Goal: Information Seeking & Learning: Learn about a topic

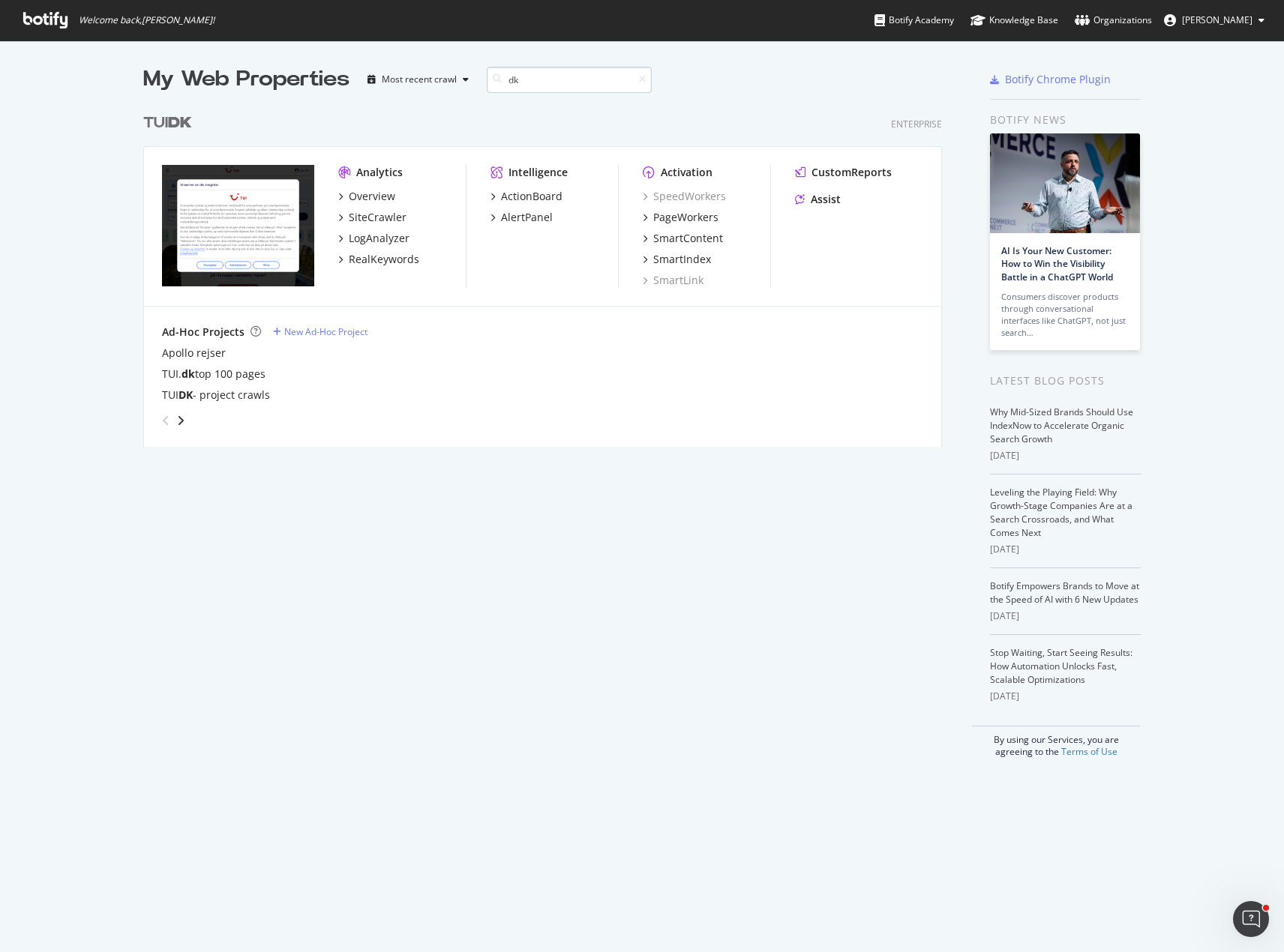
scroll to position [341, 800]
type input "dk"
click at [391, 214] on div "SiteCrawler" at bounding box center [377, 217] width 58 height 15
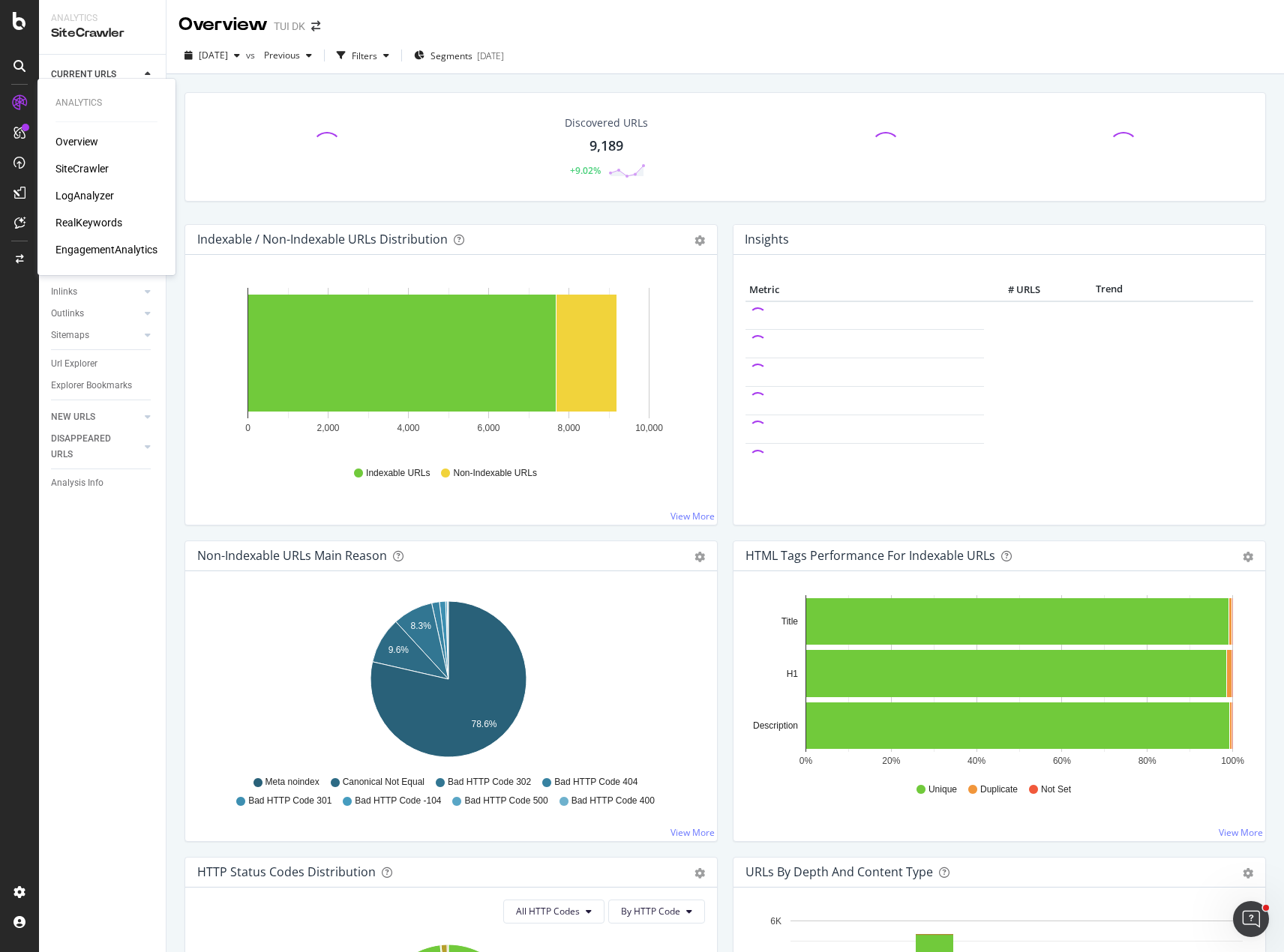
click at [107, 218] on div "RealKeywords" at bounding box center [89, 222] width 67 height 15
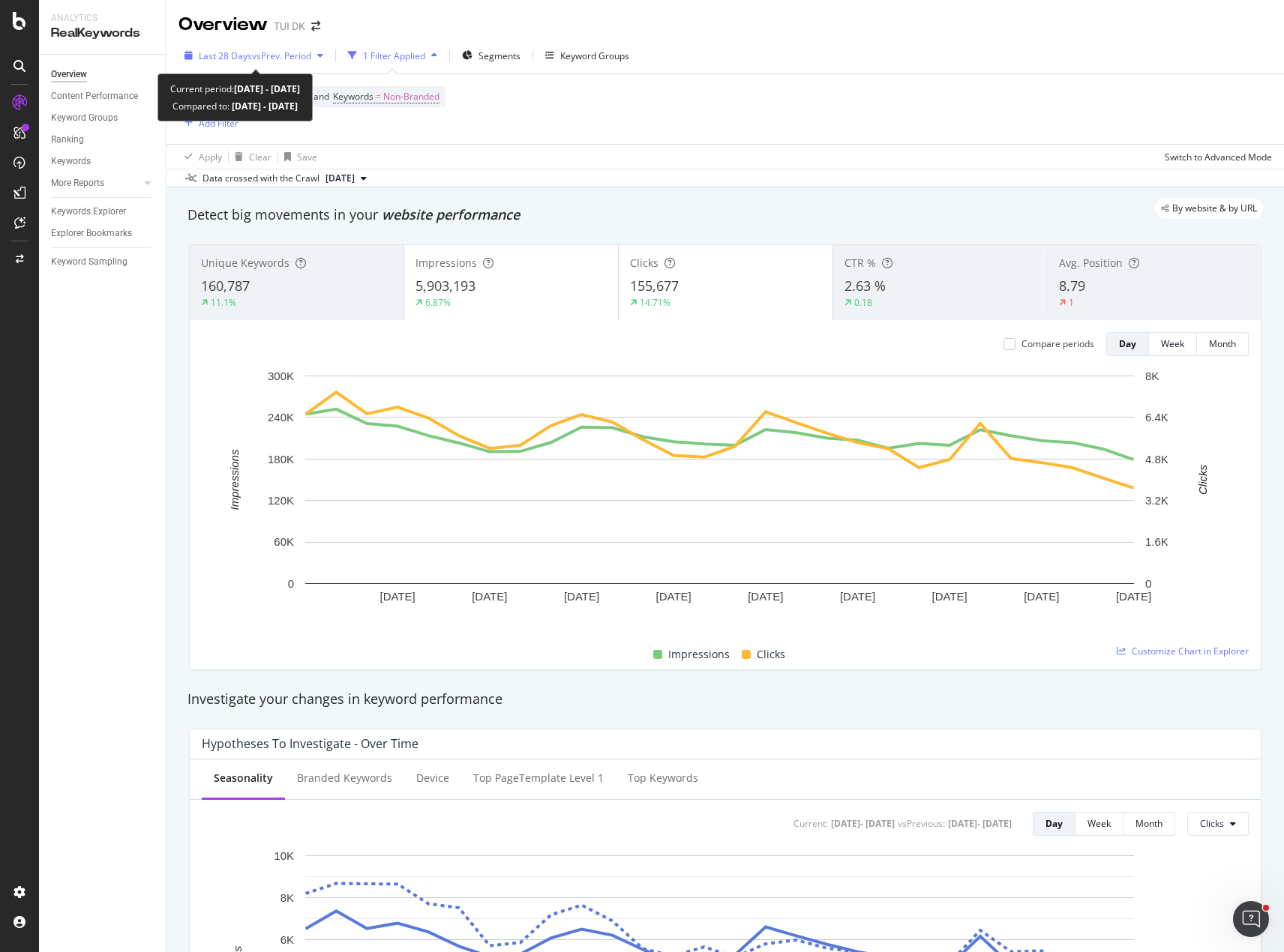
click at [321, 51] on icon "button" at bounding box center [319, 55] width 6 height 9
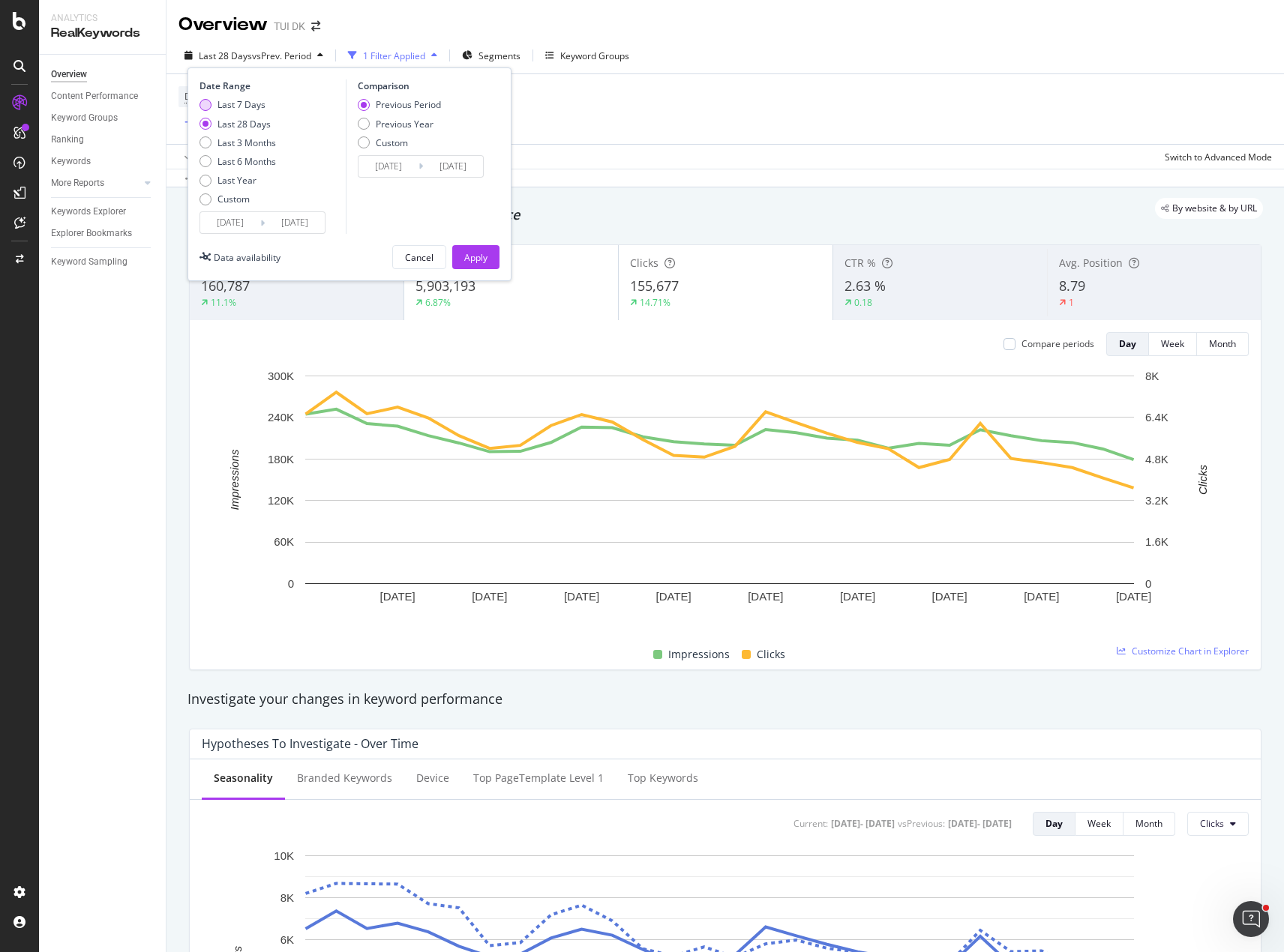
click at [253, 106] on div "Last 7 Days" at bounding box center [241, 105] width 48 height 13
type input "[DATE]"
click at [233, 200] on div "Custom" at bounding box center [234, 200] width 33 height 13
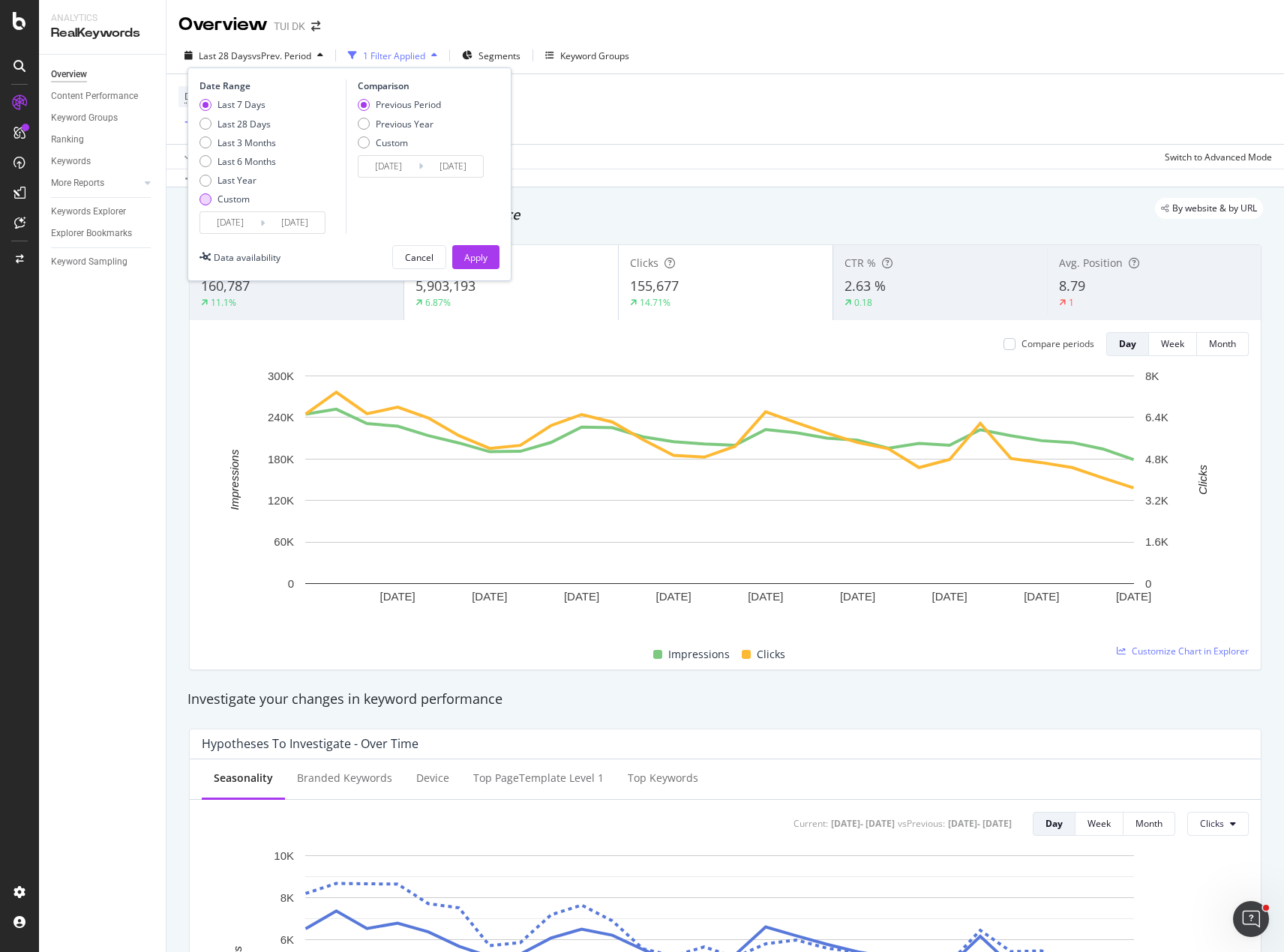
type input "[DATE]"
click at [253, 221] on input "[DATE]" at bounding box center [231, 223] width 60 height 21
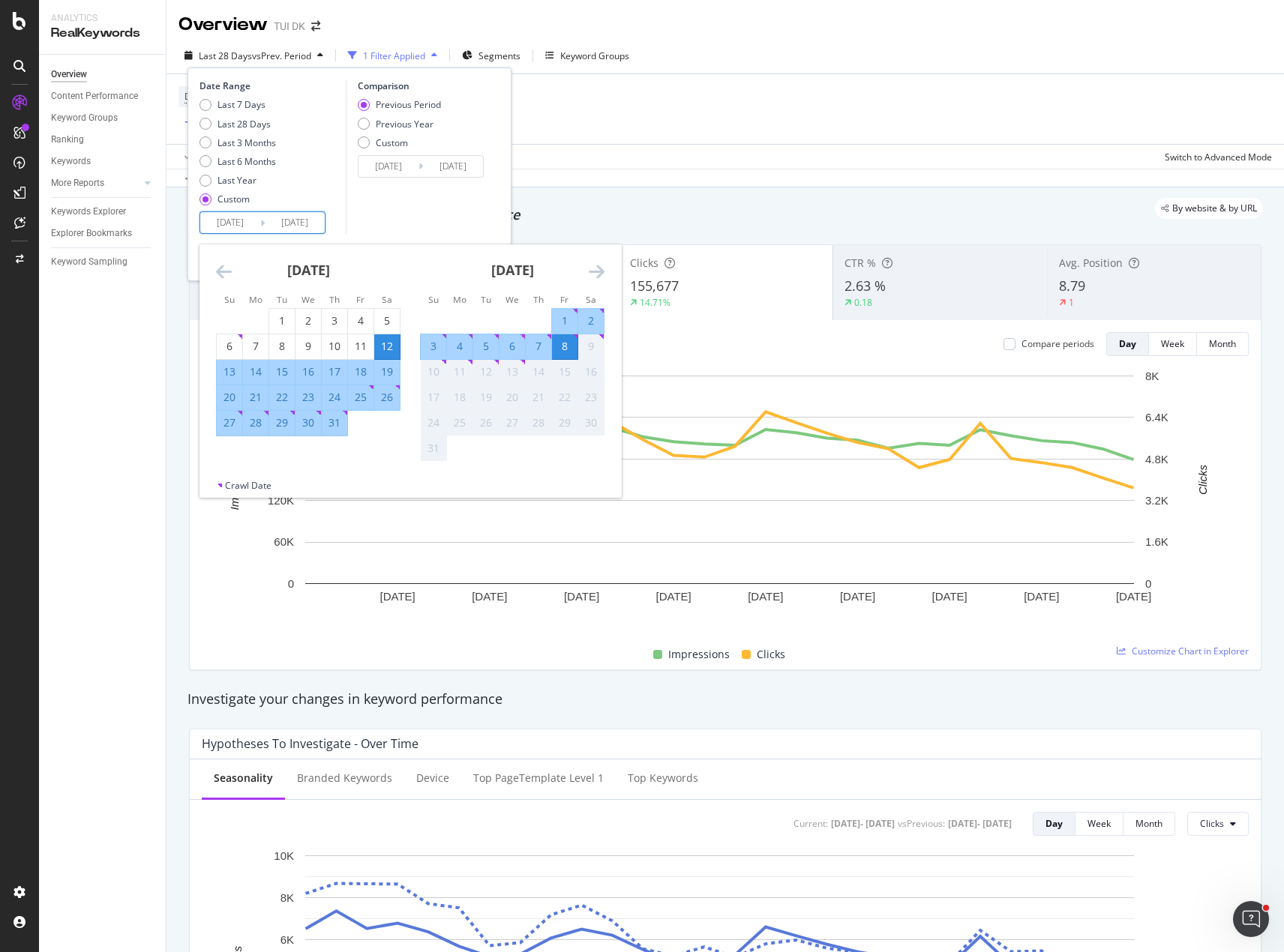
click at [460, 346] on div "4" at bounding box center [460, 346] width 25 height 15
type input "[DATE]"
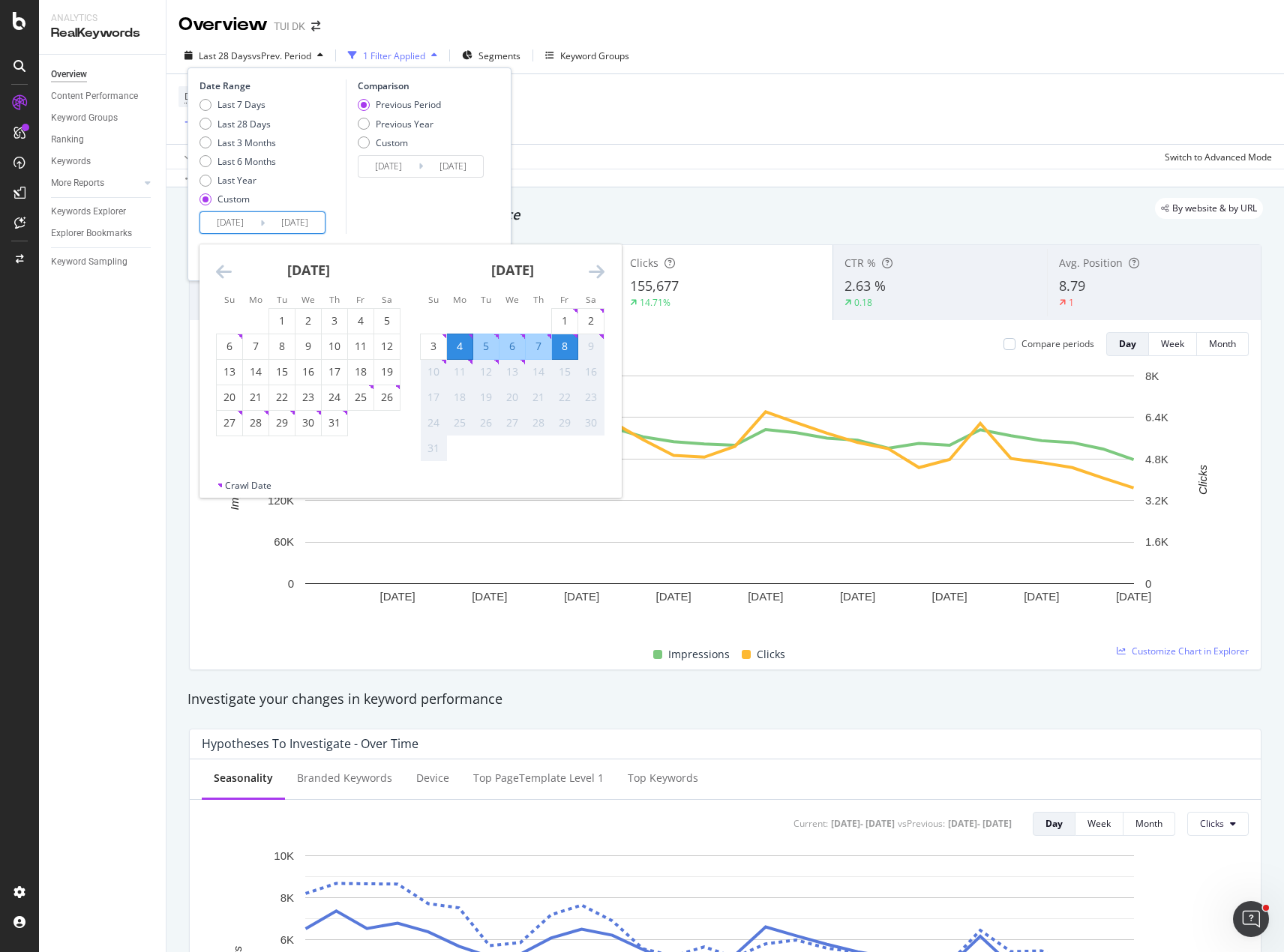
click at [434, 373] on div "10" at bounding box center [433, 372] width 25 height 15
click at [561, 346] on div "8" at bounding box center [565, 346] width 25 height 15
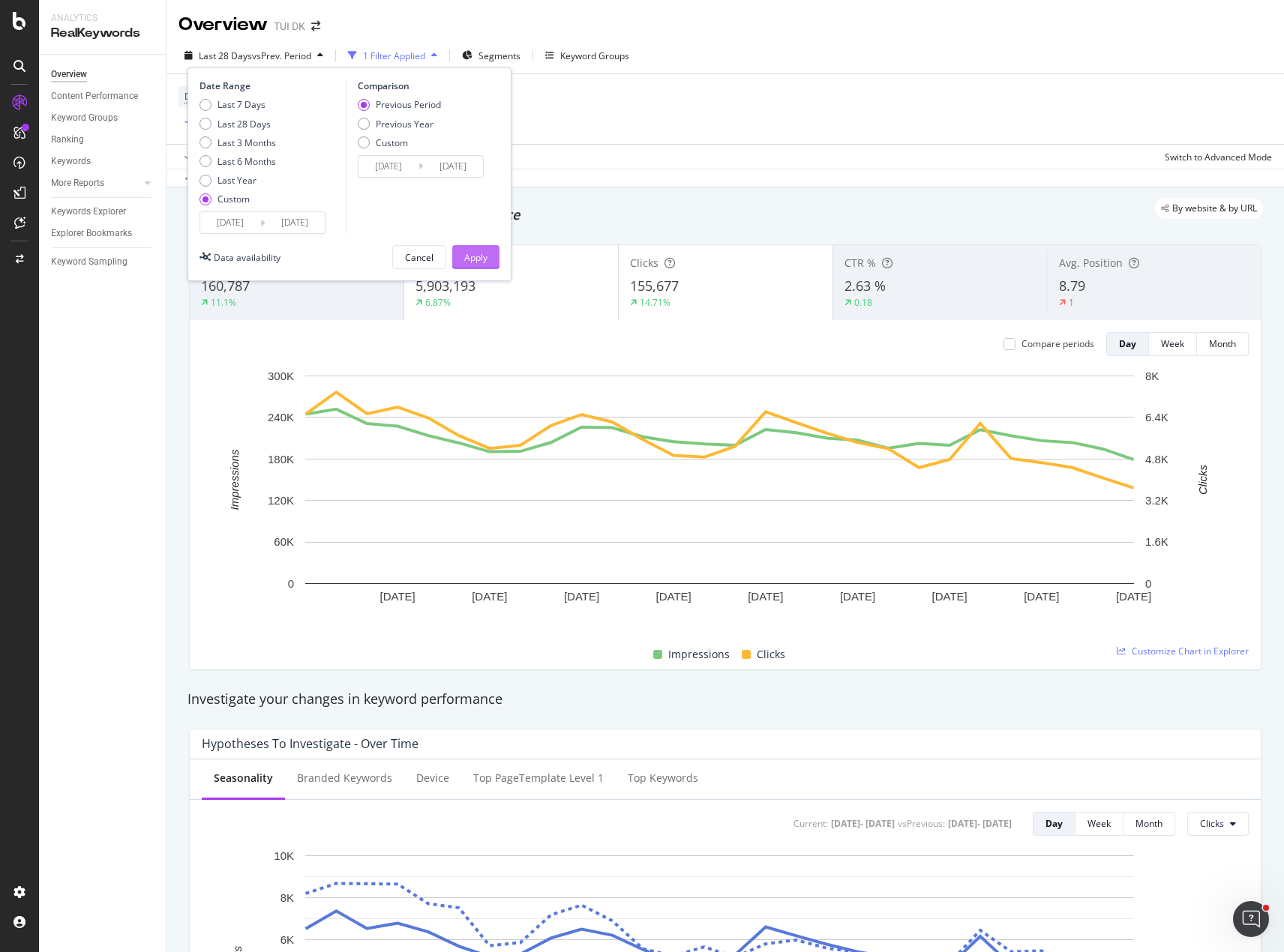
click at [487, 255] on div "Apply" at bounding box center [476, 257] width 24 height 13
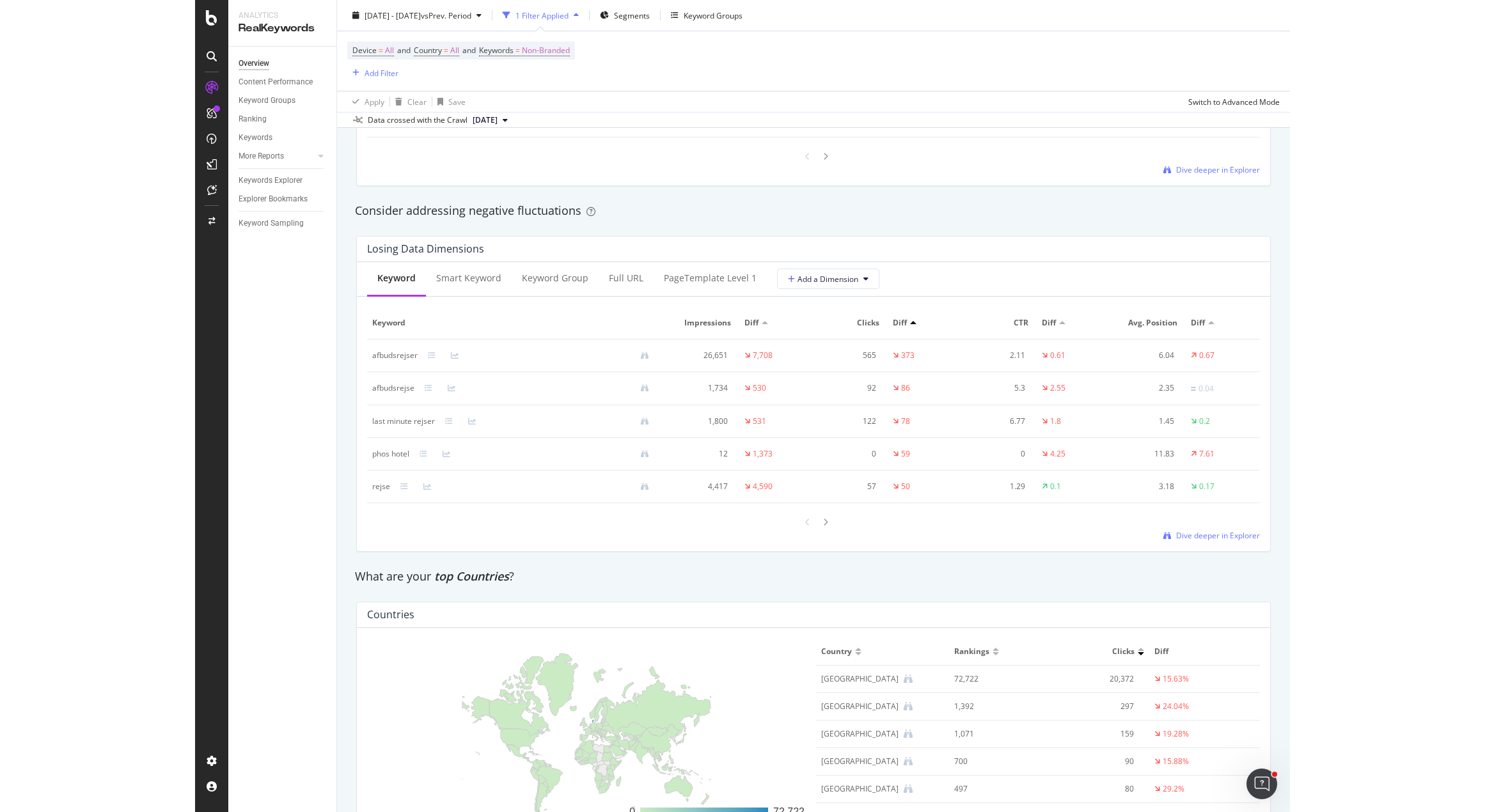
scroll to position [1407, 0]
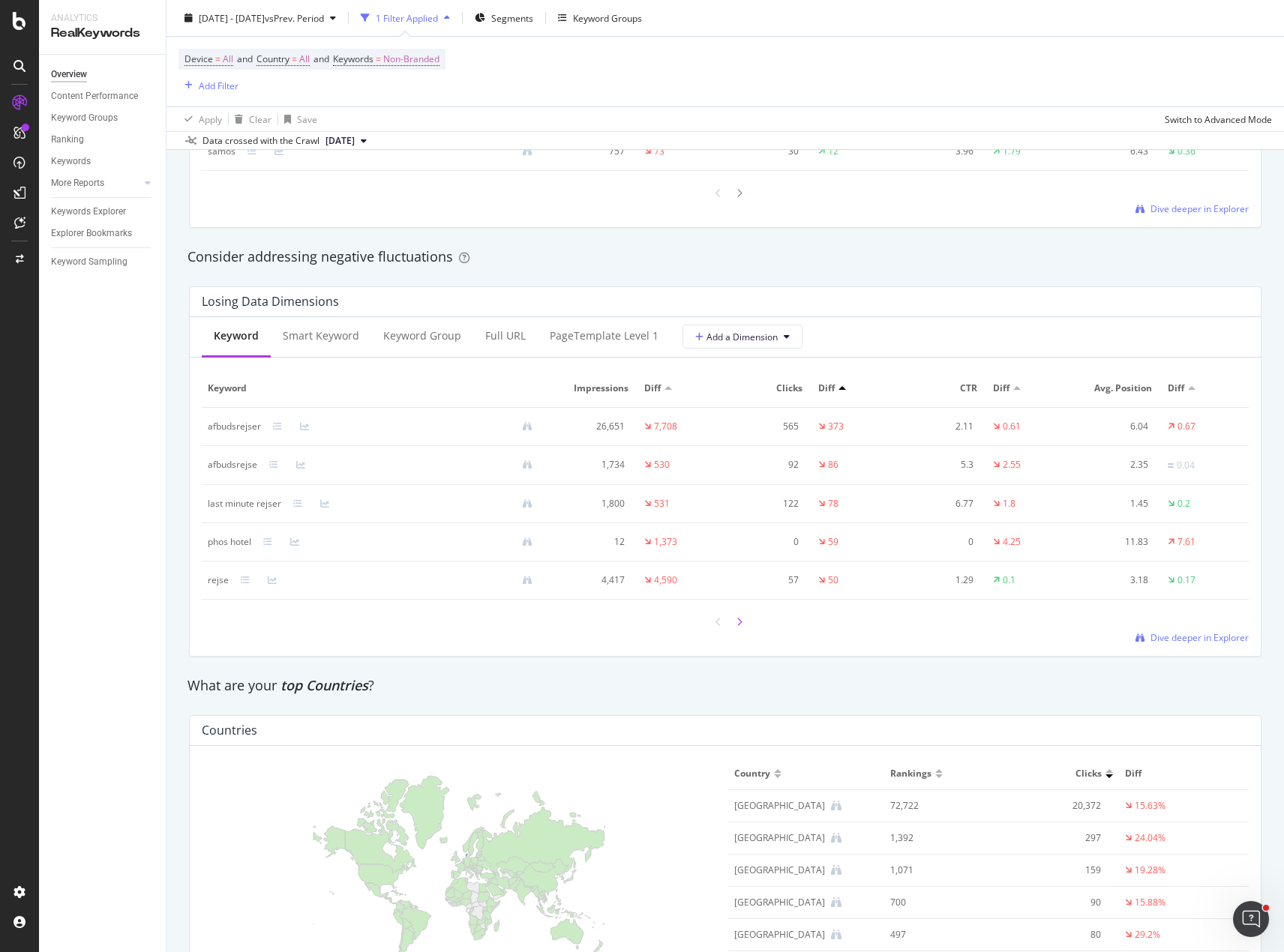
click at [738, 623] on div at bounding box center [740, 621] width 14 height 20
click at [715, 628] on icon at bounding box center [718, 624] width 6 height 9
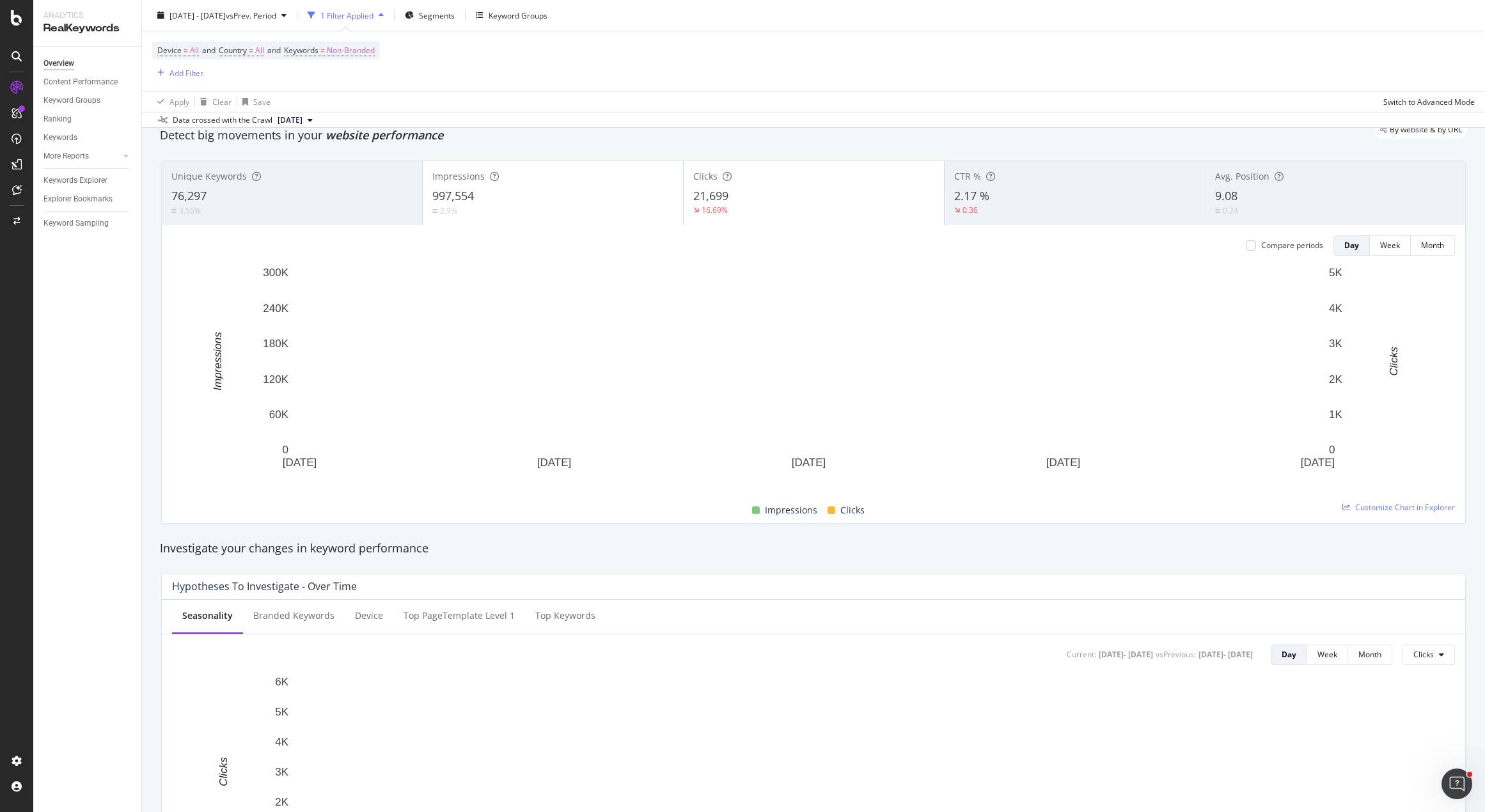
scroll to position [0, 0]
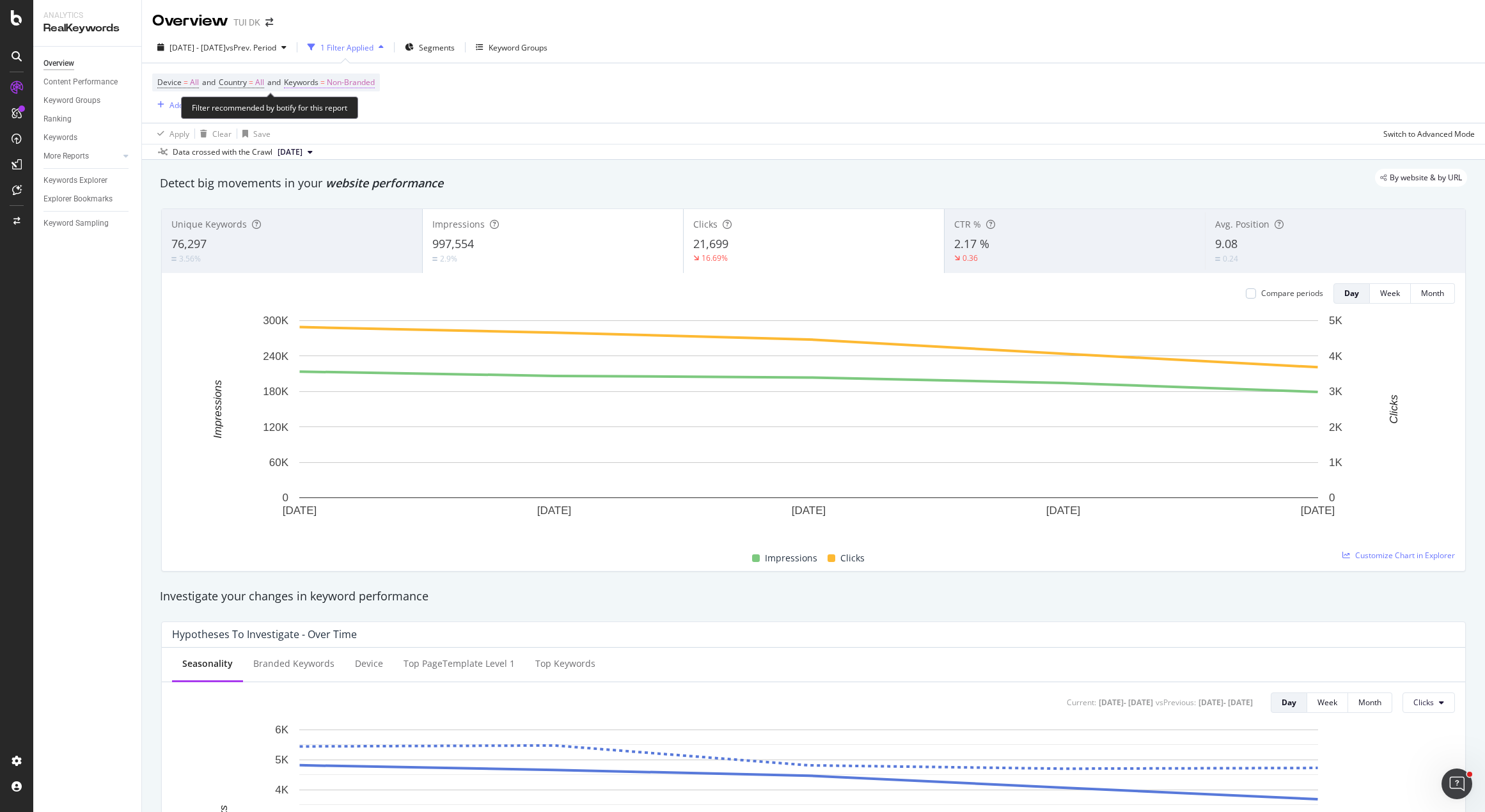
click at [360, 81] on span "Non-Branded" at bounding box center [351, 83] width 48 height 18
click at [362, 112] on icon "button" at bounding box center [363, 113] width 5 height 8
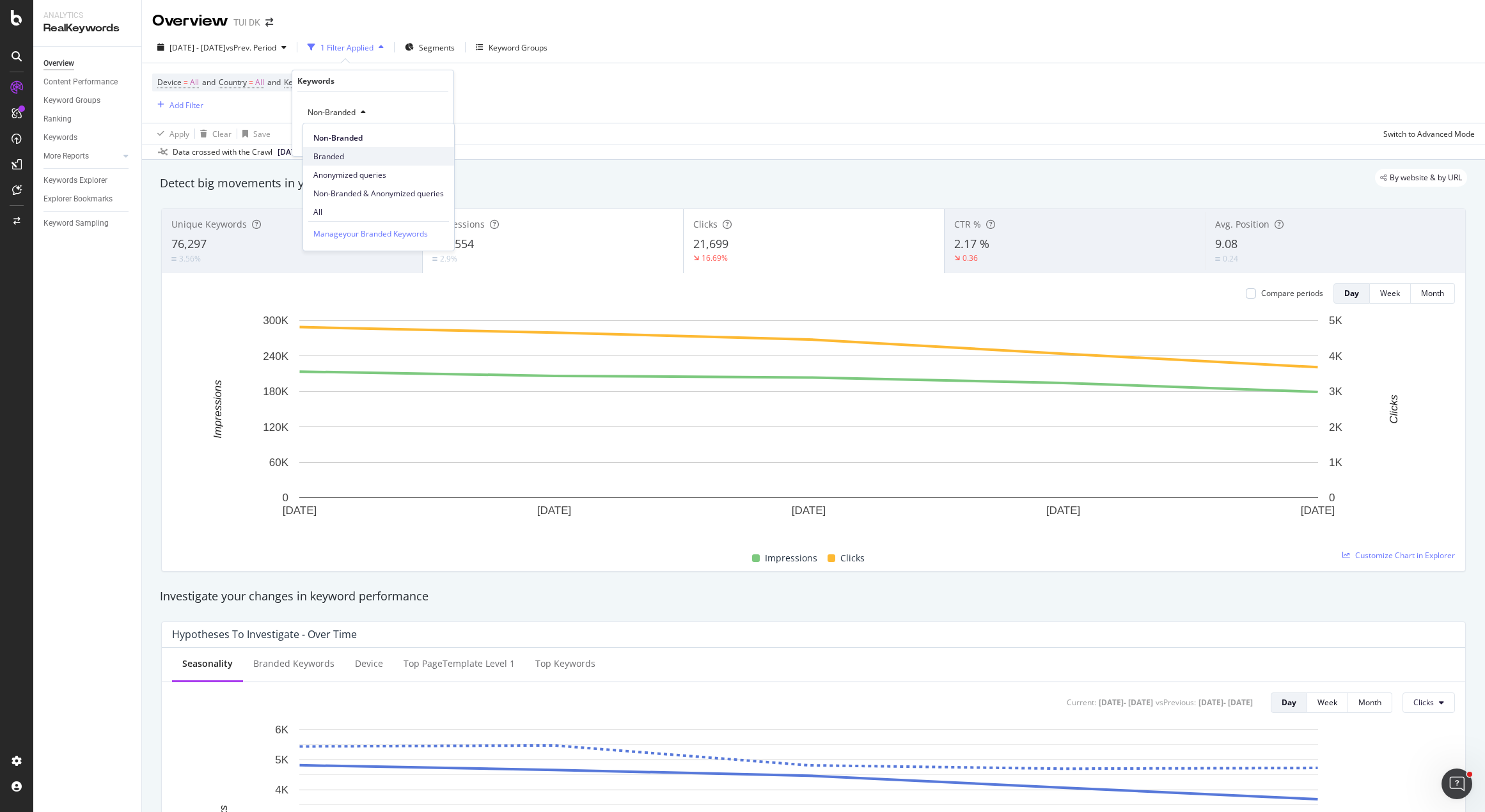
click at [353, 153] on span "Branded" at bounding box center [379, 156] width 131 height 12
click at [437, 141] on div "Apply" at bounding box center [433, 140] width 20 height 11
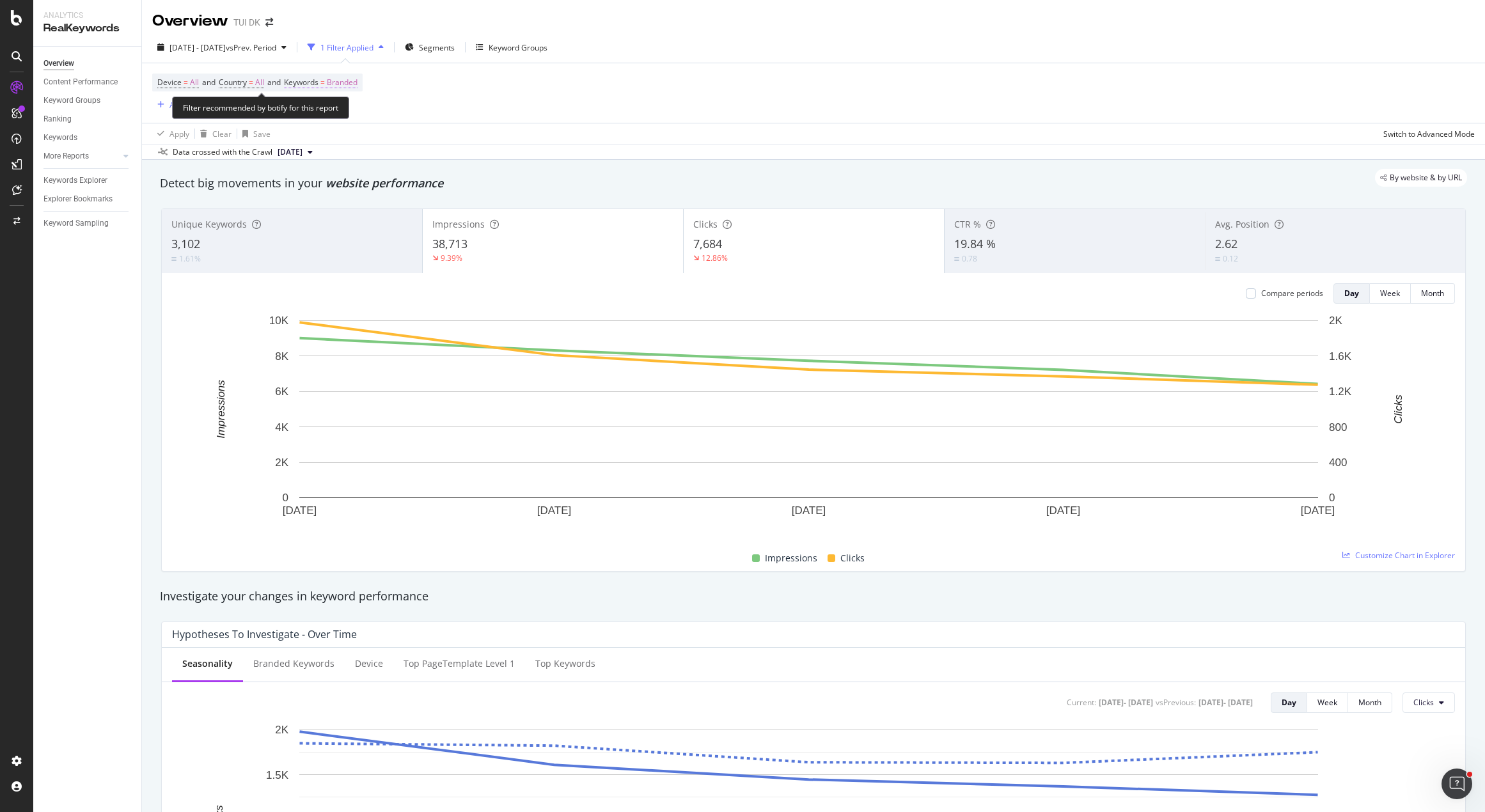
click at [349, 85] on span "Branded" at bounding box center [342, 83] width 31 height 18
click at [336, 117] on span "Branded" at bounding box center [321, 113] width 36 height 11
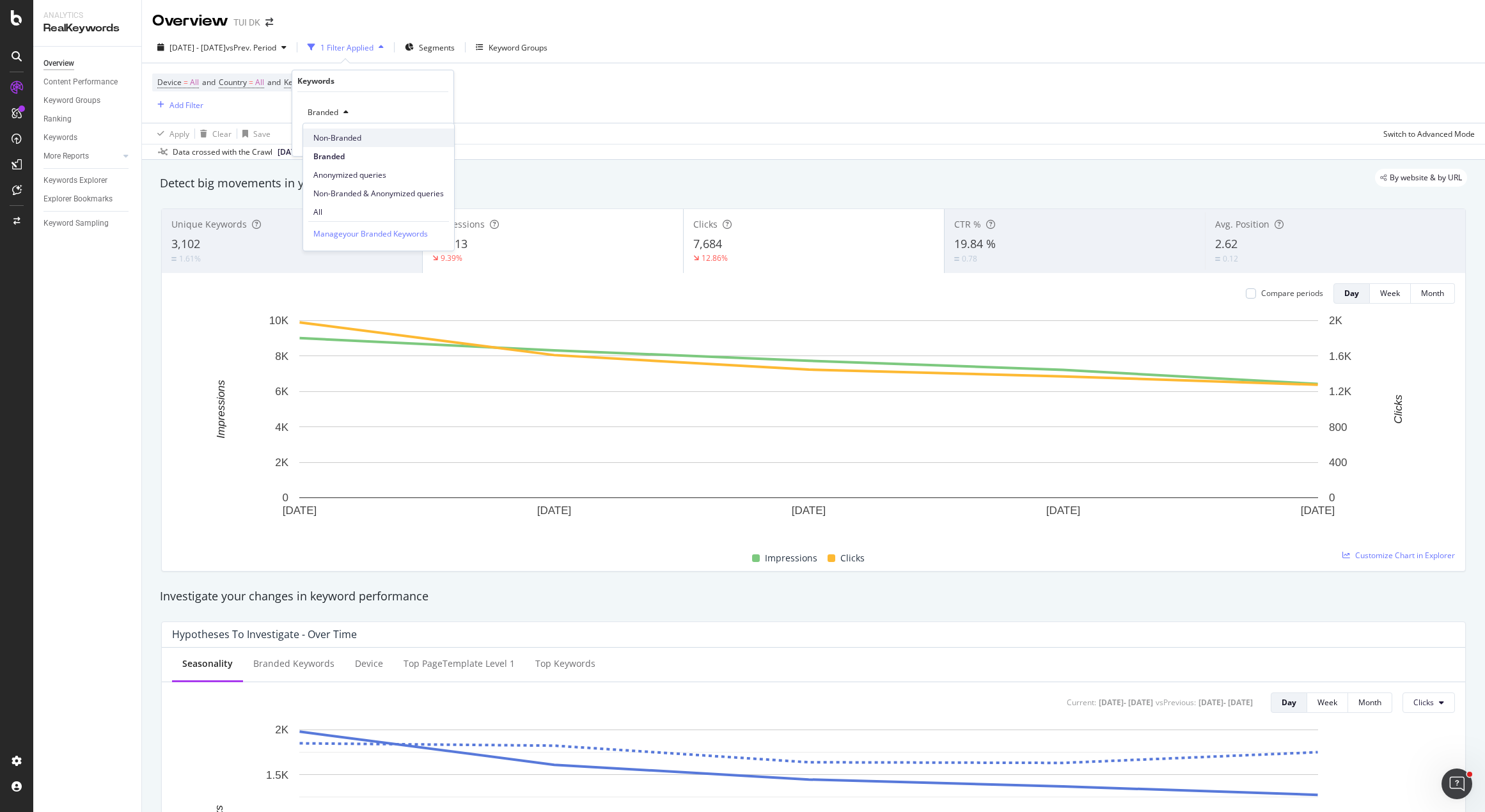
click at [367, 144] on div "Non-Branded" at bounding box center [378, 138] width 151 height 19
click at [425, 140] on div "Apply" at bounding box center [433, 140] width 20 height 11
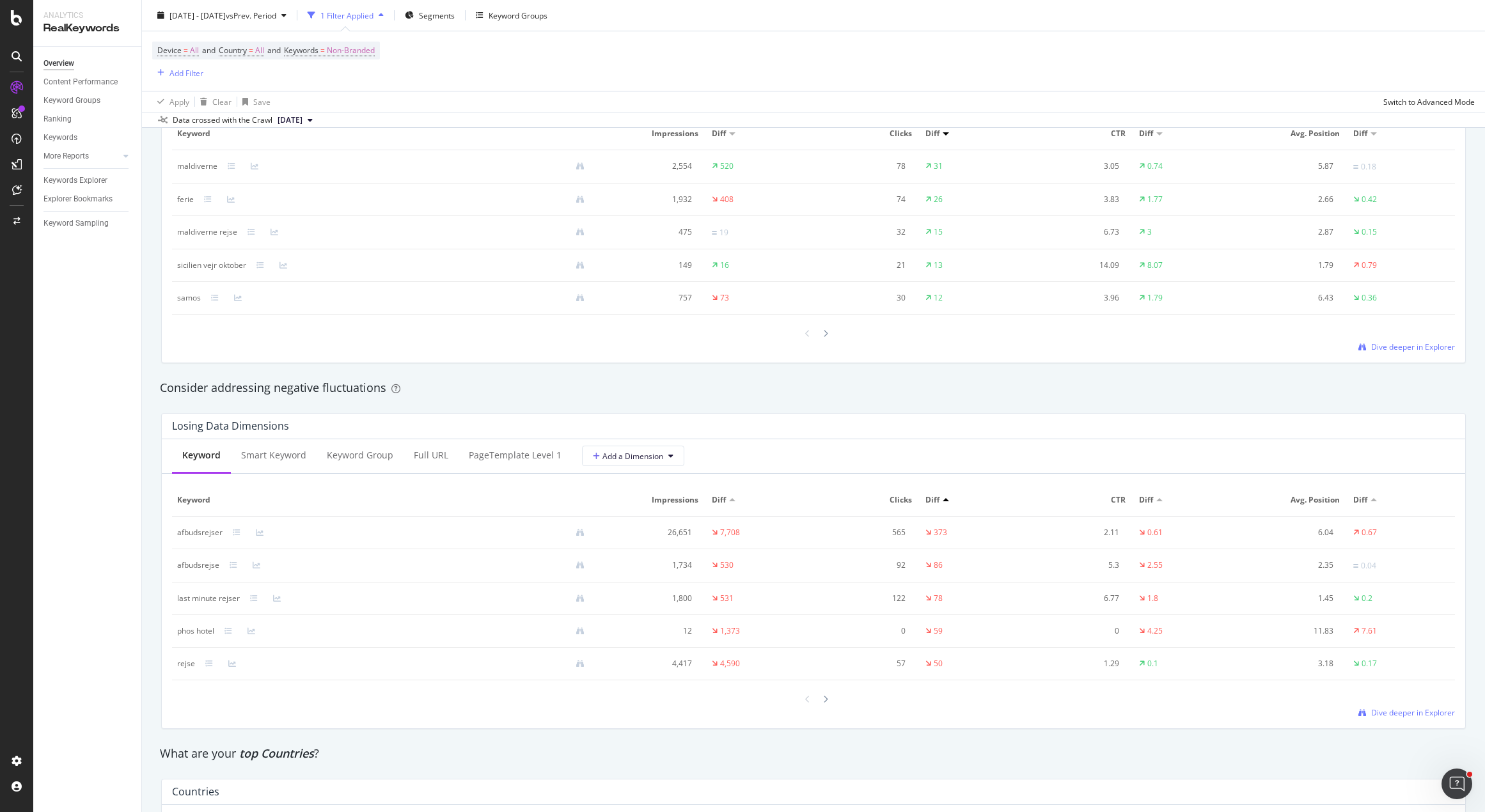
scroll to position [1343, 0]
